Goal: Information Seeking & Learning: Find specific fact

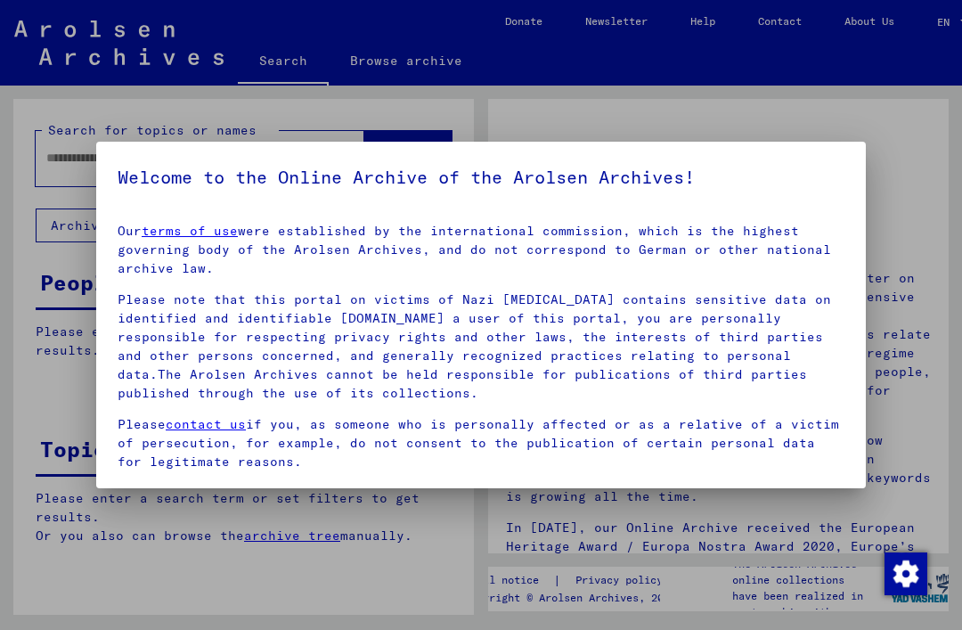
click at [847, 175] on mat-dialog-container "Welcome to the Online Archive of the Arolsen Archives! Our terms of use were es…" at bounding box center [480, 315] width 769 height 346
click at [836, 223] on p "Our terms of use were established by the international commission, which is the…" at bounding box center [481, 250] width 727 height 56
click at [376, 590] on div at bounding box center [481, 315] width 962 height 630
click at [214, 232] on link "terms of use" at bounding box center [190, 231] width 96 height 16
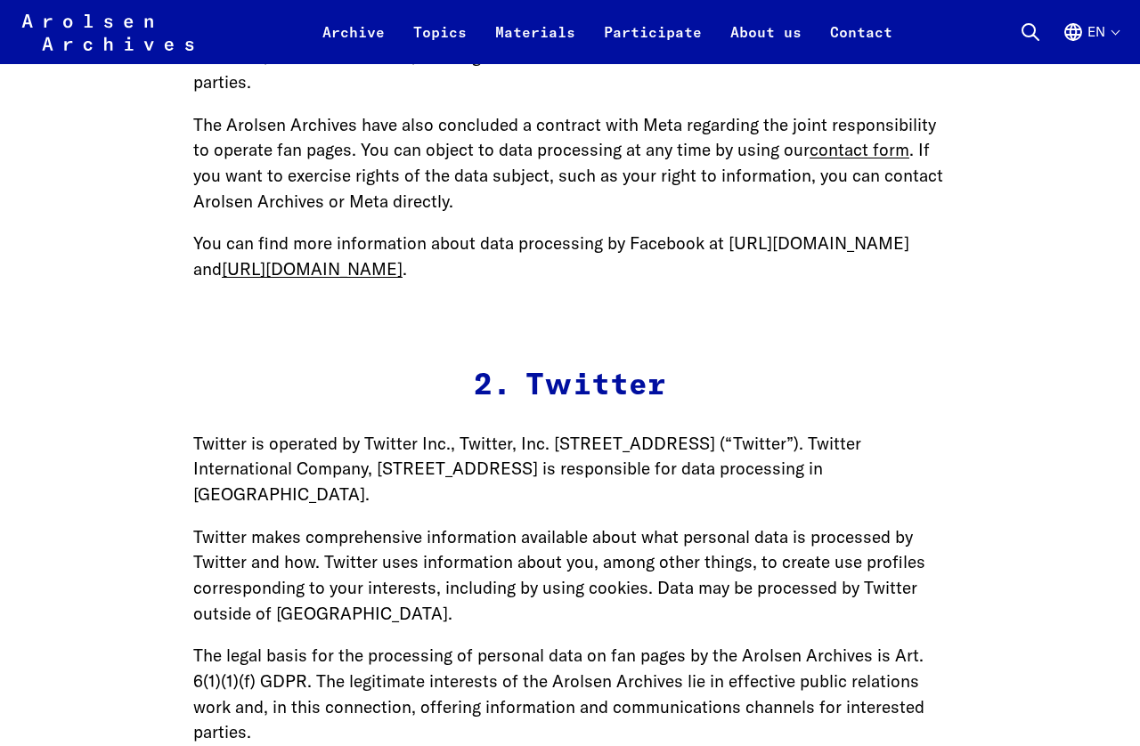
scroll to position [30169, 0]
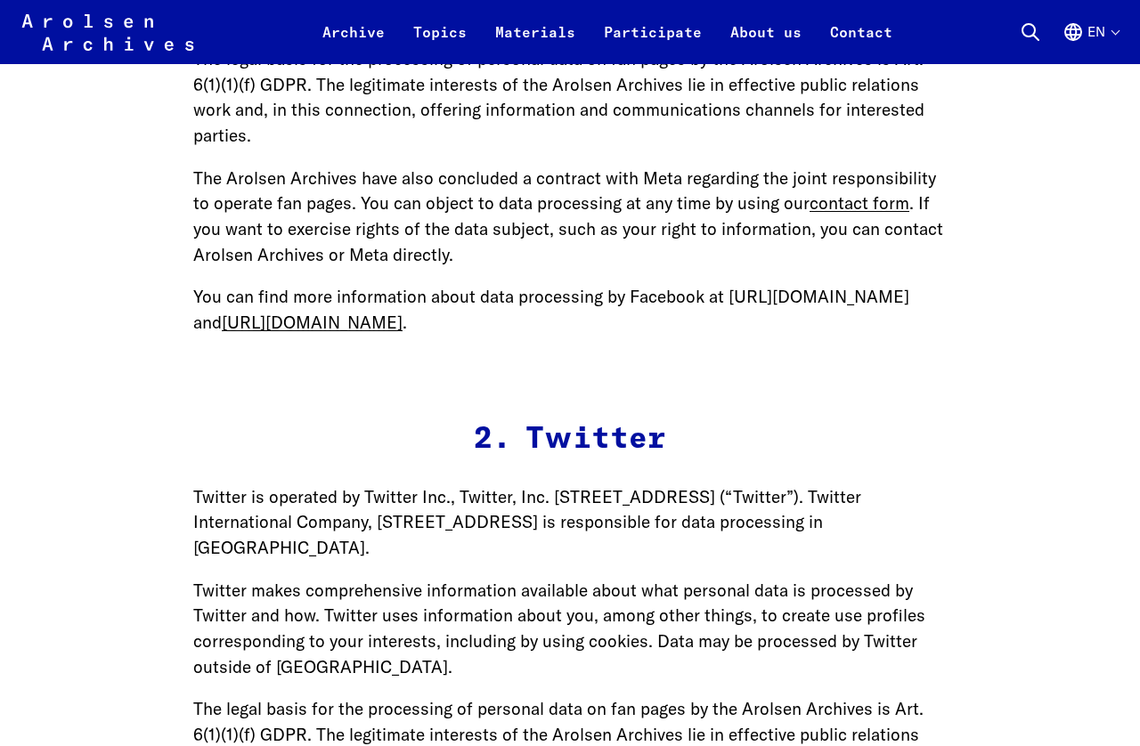
click at [1030, 31] on icon at bounding box center [1030, 31] width 21 height 21
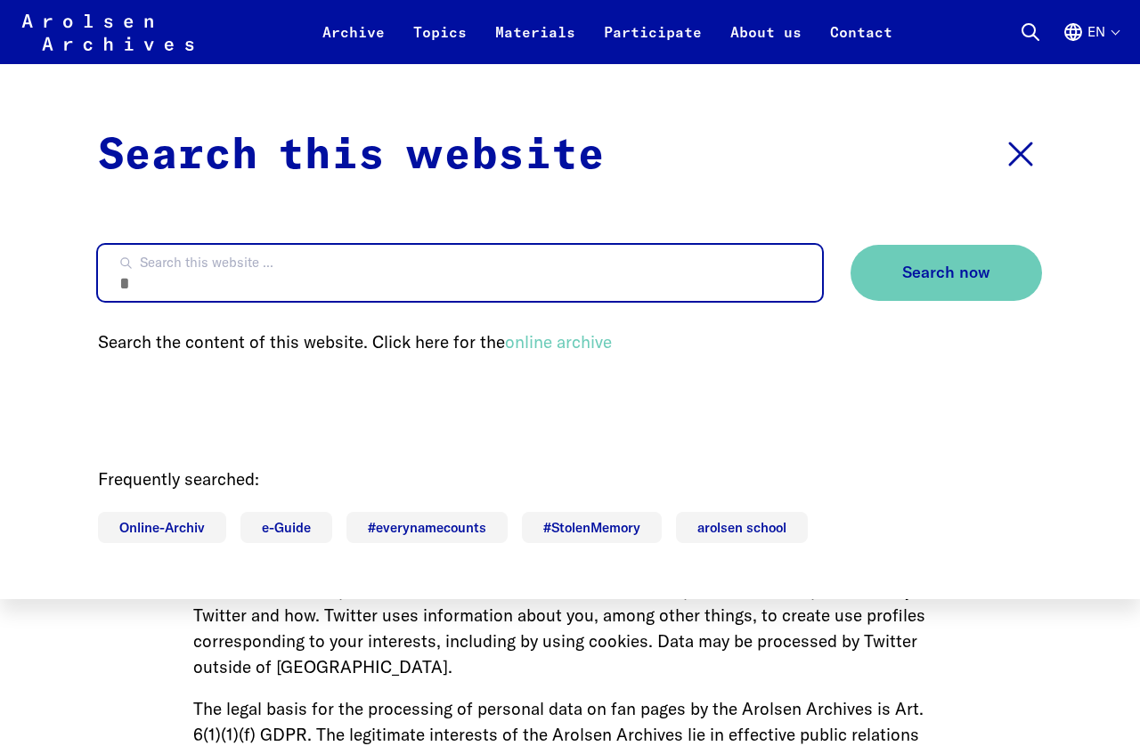
click at [173, 279] on input "Search this website ..." at bounding box center [460, 273] width 724 height 56
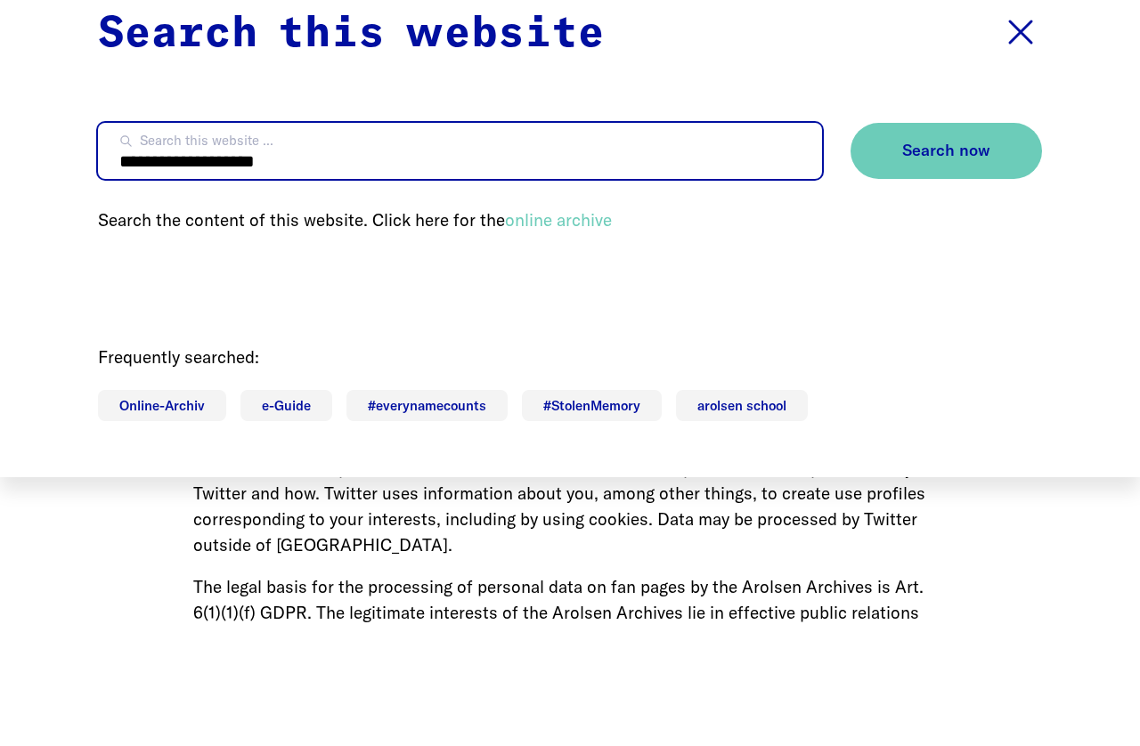
type input "**********"
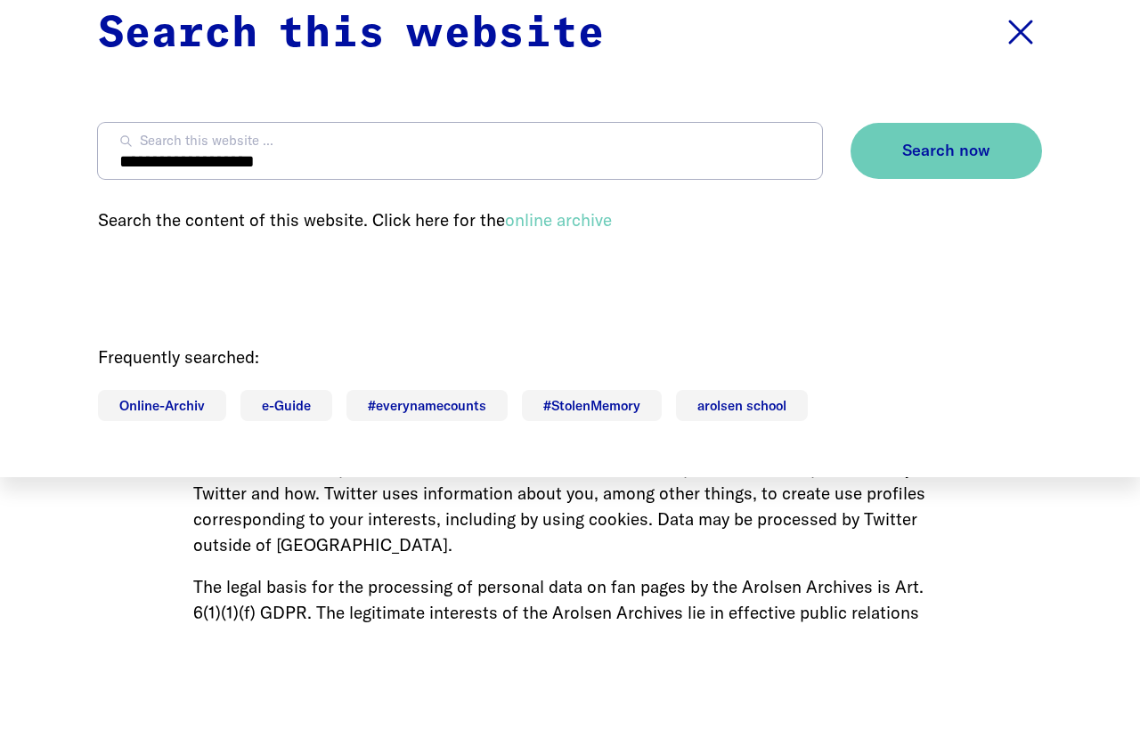
click at [988, 245] on button "Search now" at bounding box center [945, 273] width 191 height 56
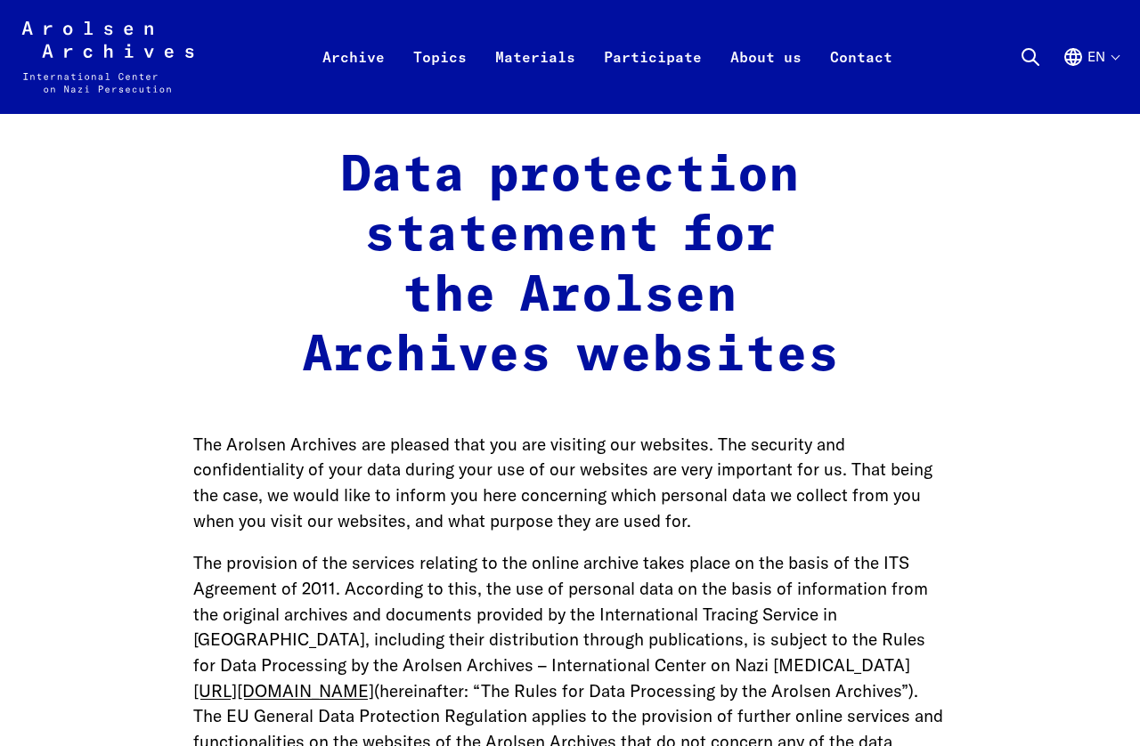
click at [63, 27] on icon "Arolsen Archives - International Center on Nazi Persecution | Return to home pa…" at bounding box center [107, 56] width 173 height 71
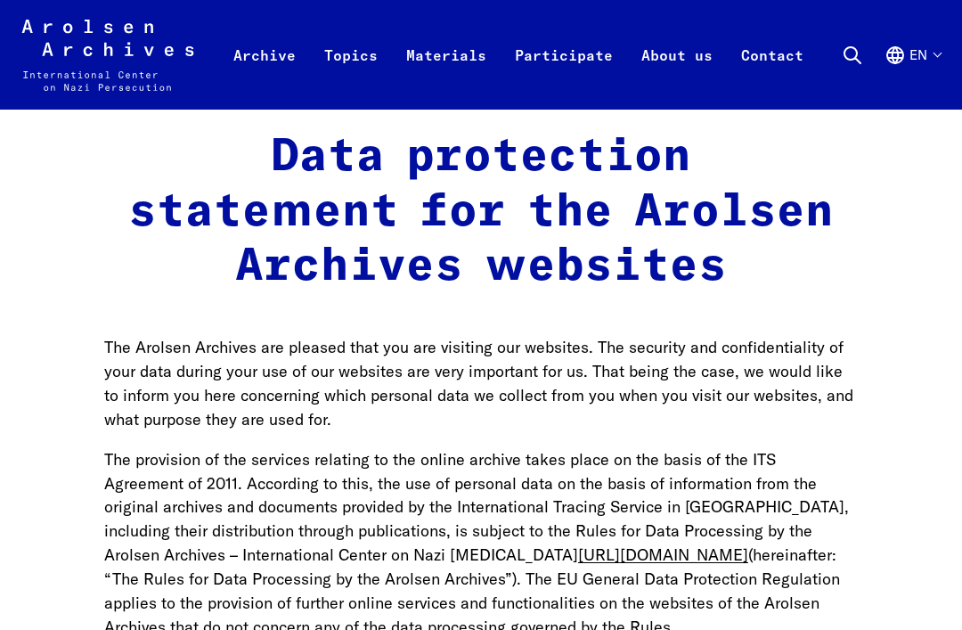
scroll to position [23, 0]
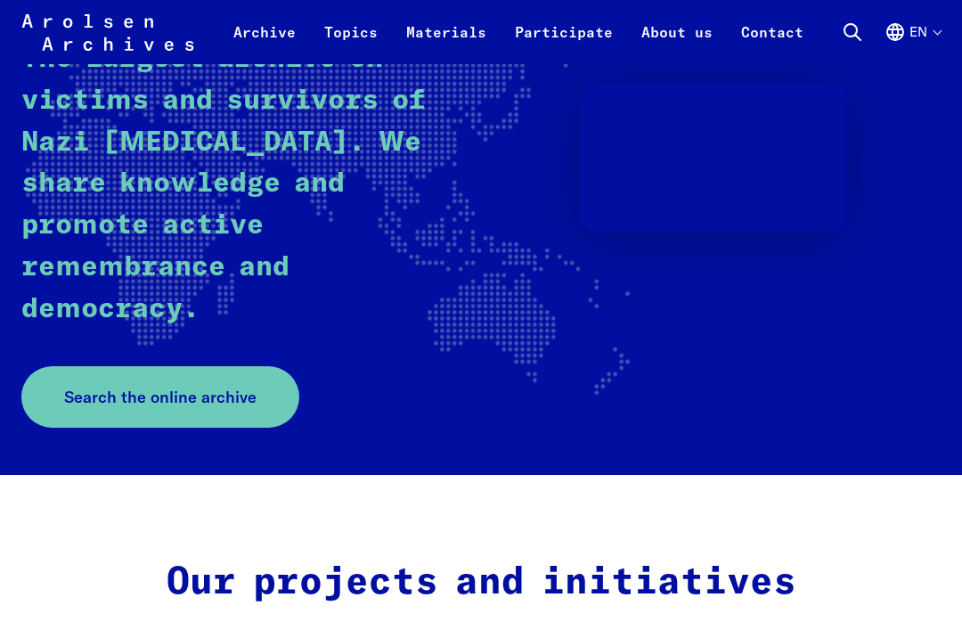
scroll to position [263, 0]
click at [233, 403] on span "Search the online archive" at bounding box center [160, 397] width 192 height 24
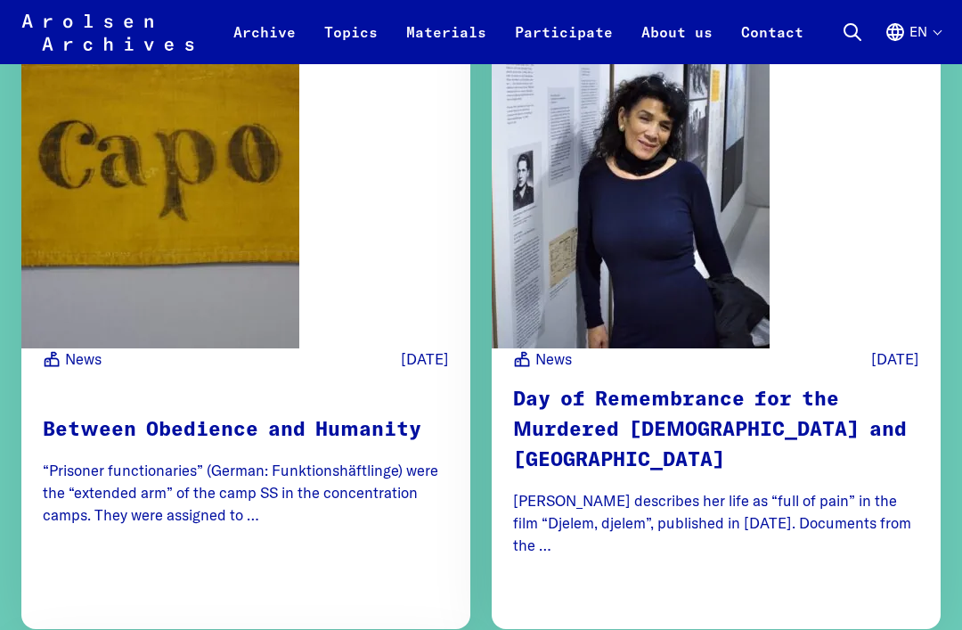
scroll to position [4750, 0]
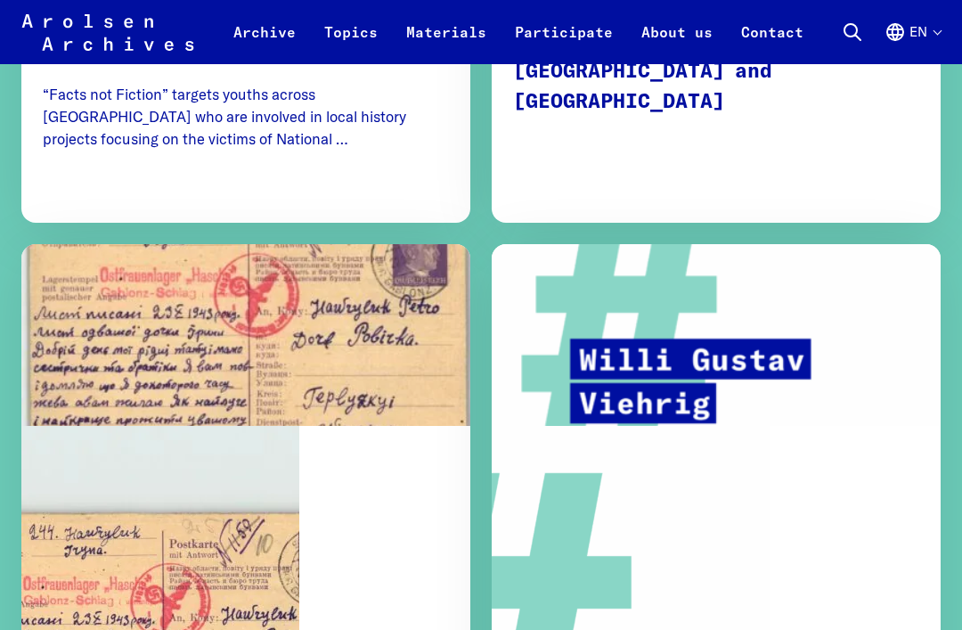
scroll to position [3364, 0]
